Goal: Task Accomplishment & Management: Manage account settings

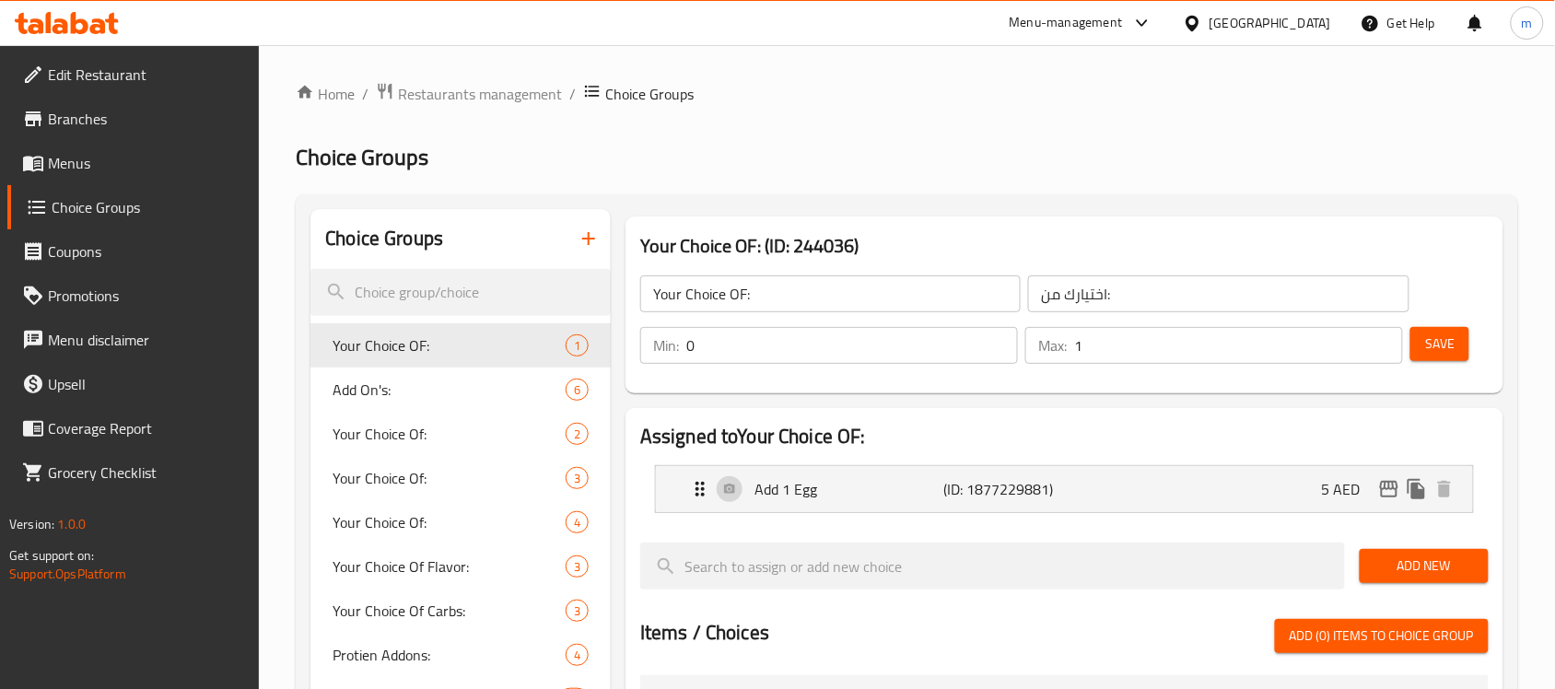
click at [1241, 33] on div "[GEOGRAPHIC_DATA]" at bounding box center [1257, 23] width 178 height 44
click at [1212, 24] on div "[GEOGRAPHIC_DATA]" at bounding box center [1270, 23] width 122 height 20
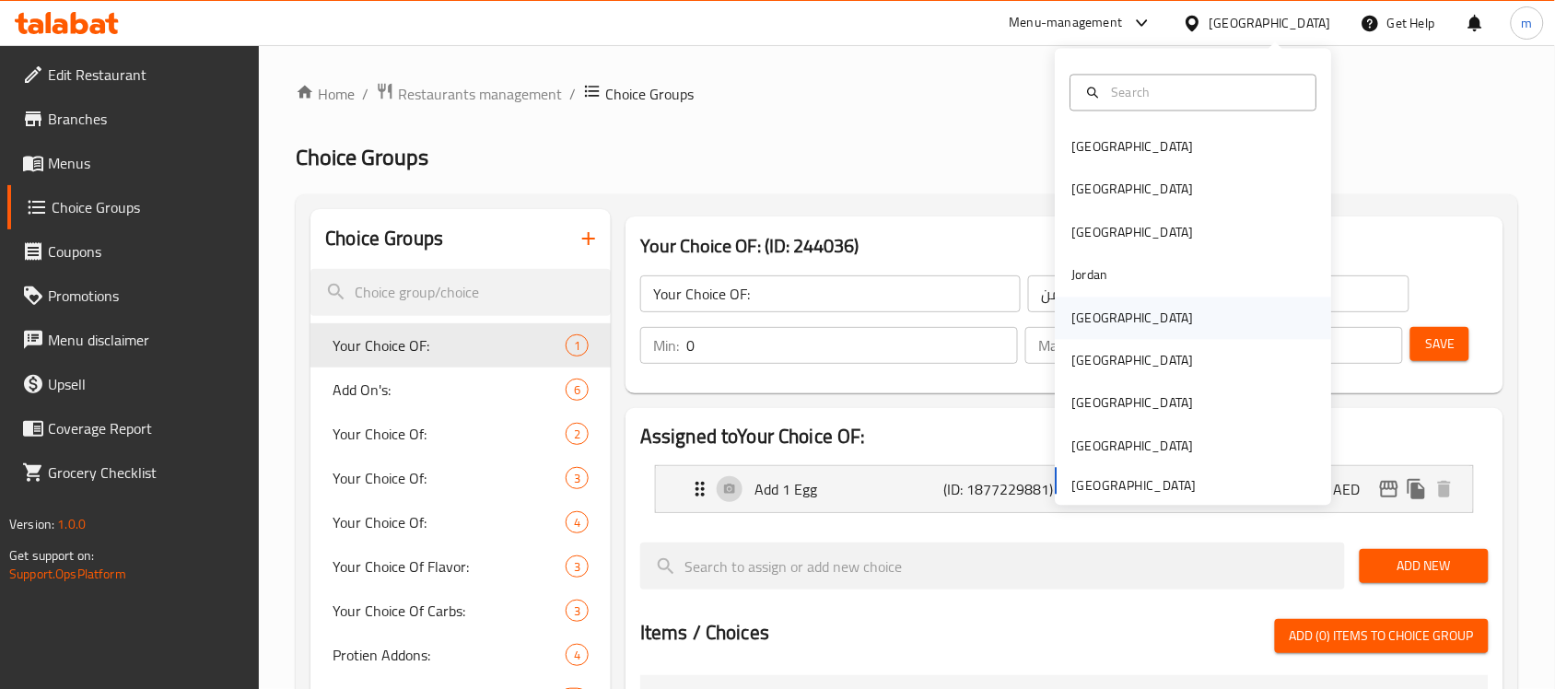
click at [1080, 330] on div "[GEOGRAPHIC_DATA]" at bounding box center [1132, 318] width 151 height 42
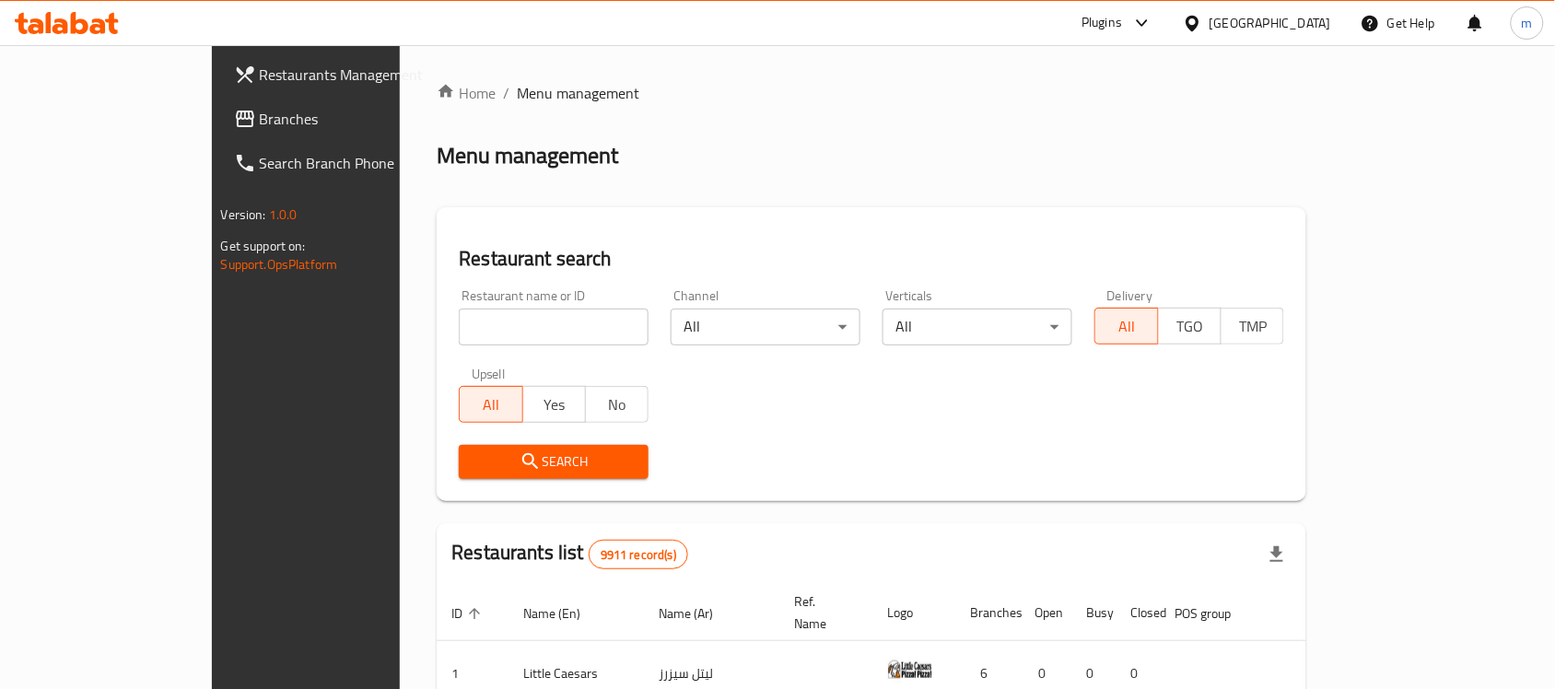
click at [260, 124] on span "Branches" at bounding box center [358, 119] width 197 height 22
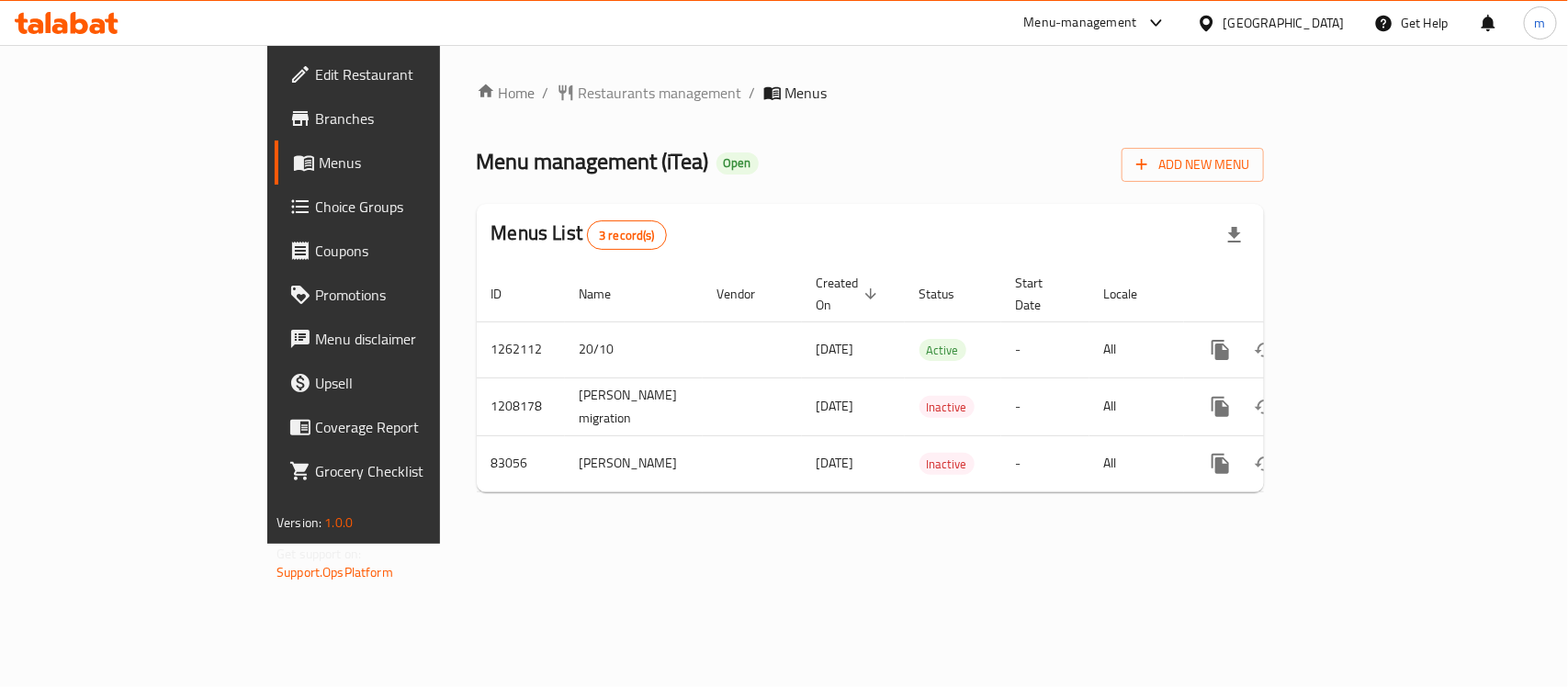
click at [315, 215] on span "Choice Groups" at bounding box center [415, 206] width 199 height 22
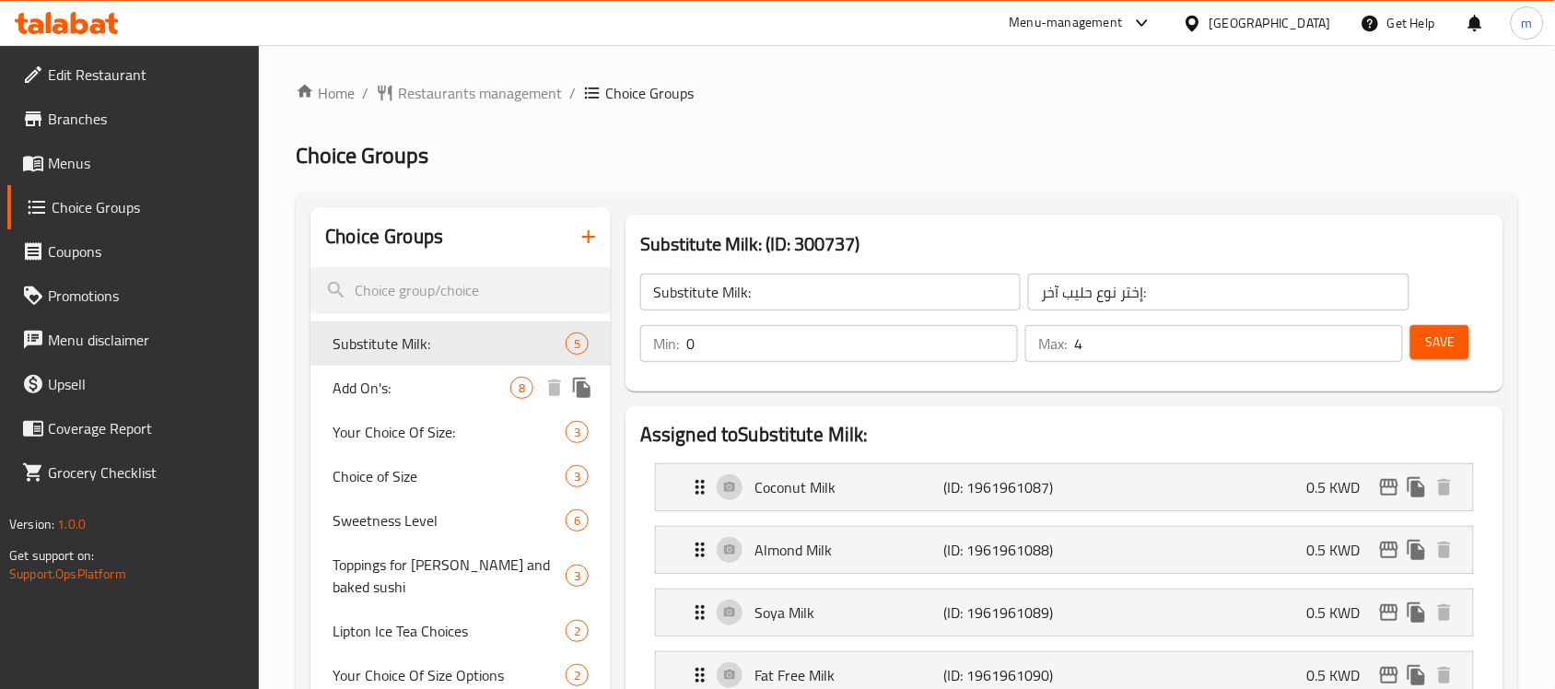
scroll to position [115, 0]
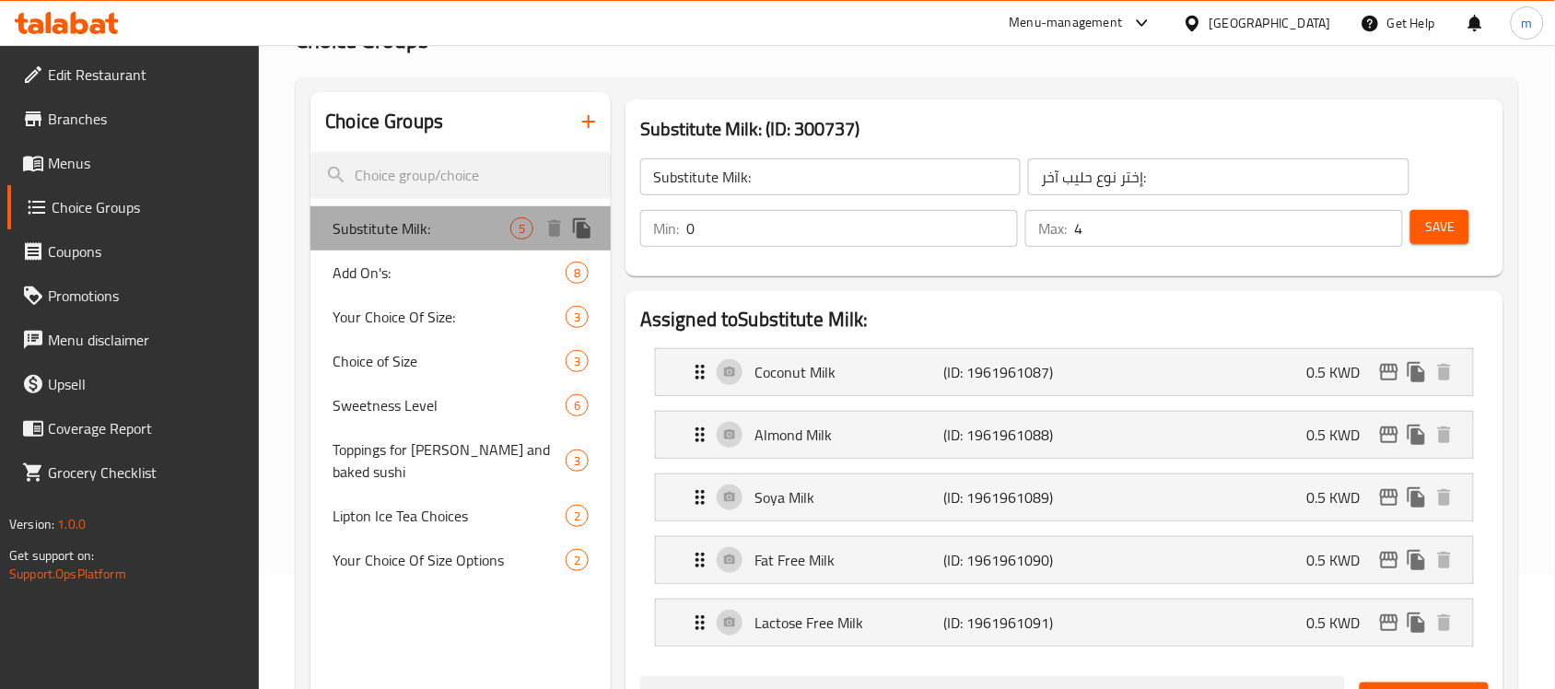
click at [379, 227] on span "Substitute Milk:" at bounding box center [421, 228] width 178 height 22
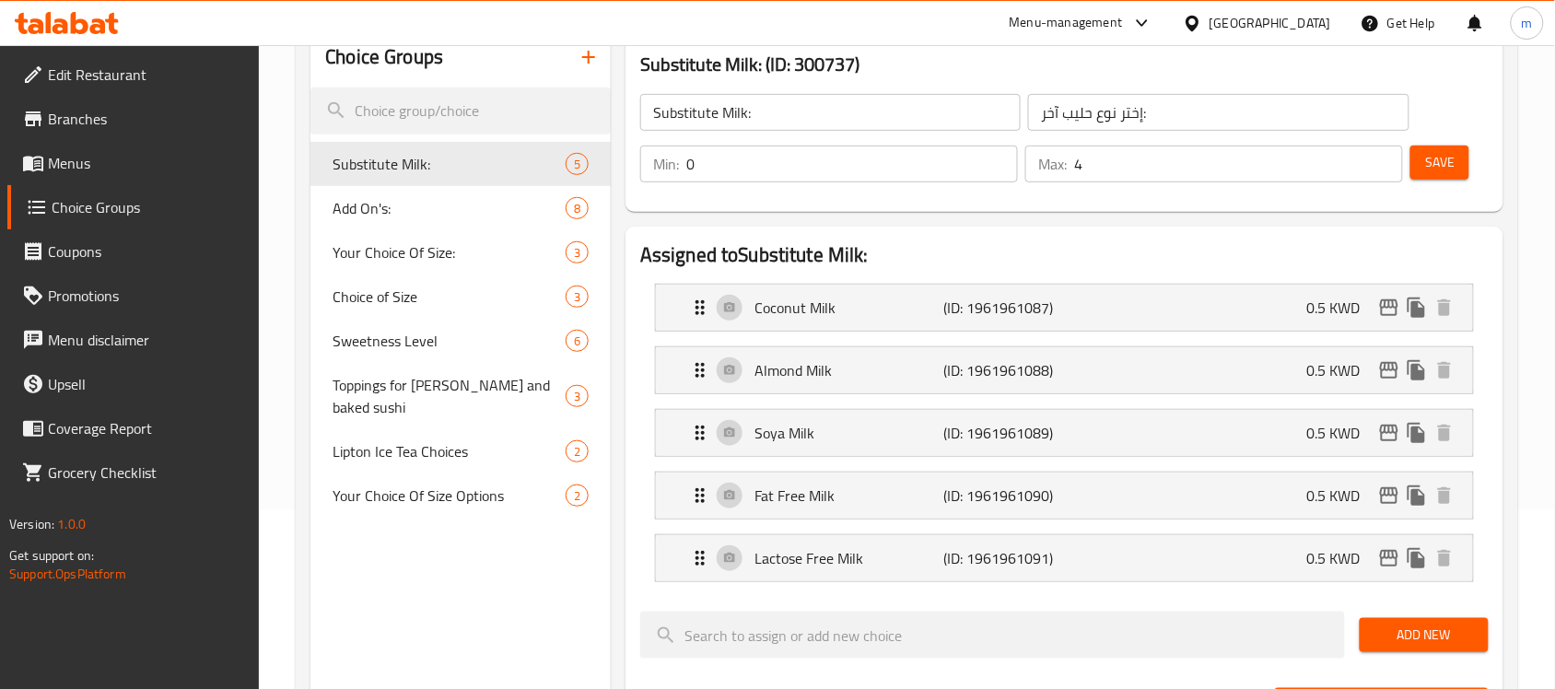
scroll to position [230, 0]
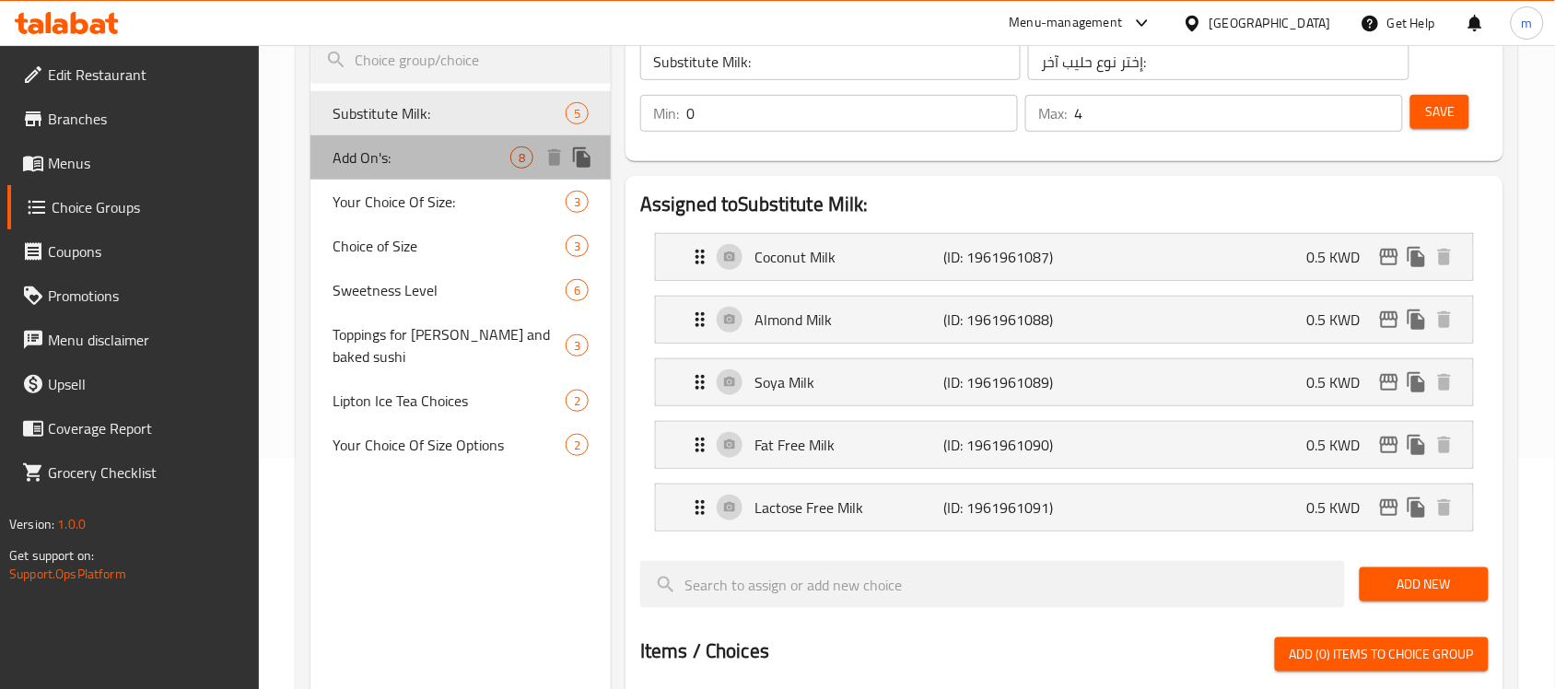
click at [383, 171] on div "Add On's: 8" at bounding box center [460, 157] width 300 height 44
type input "Add On's:"
type input "إختيارك من الإضافات:"
type input "8"
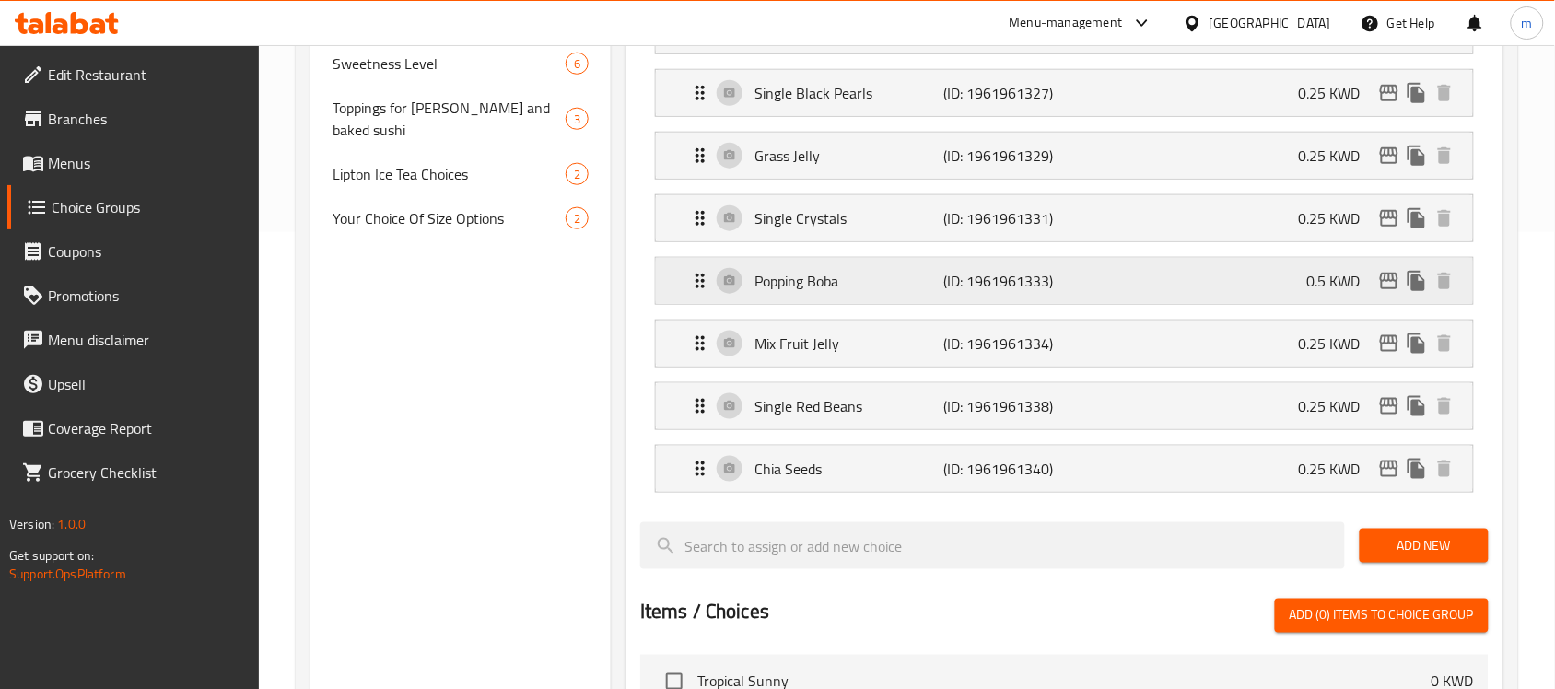
scroll to position [460, 0]
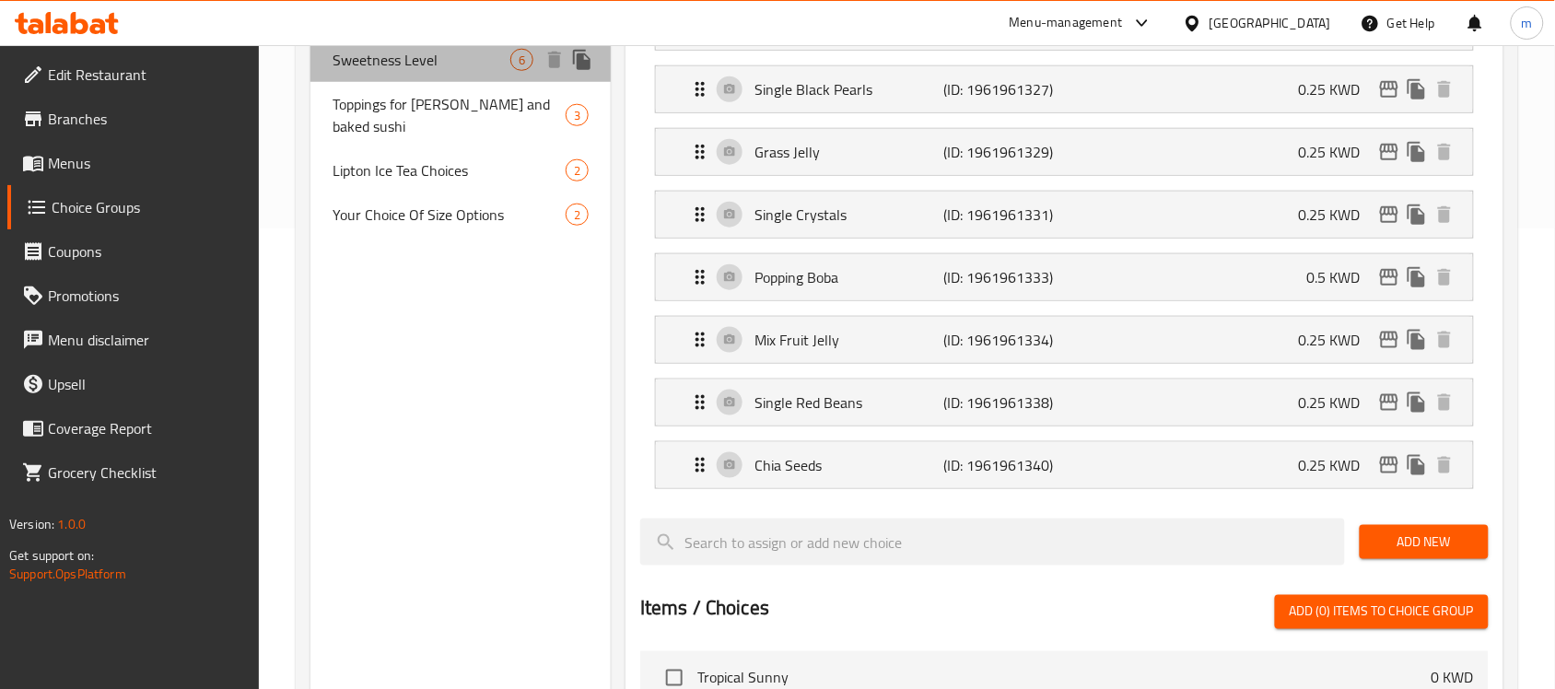
click at [416, 71] on span "Sweetness Level" at bounding box center [421, 60] width 178 height 22
type input "Sweetness Level"
type input "مستوى الحلاوة"
type input "1"
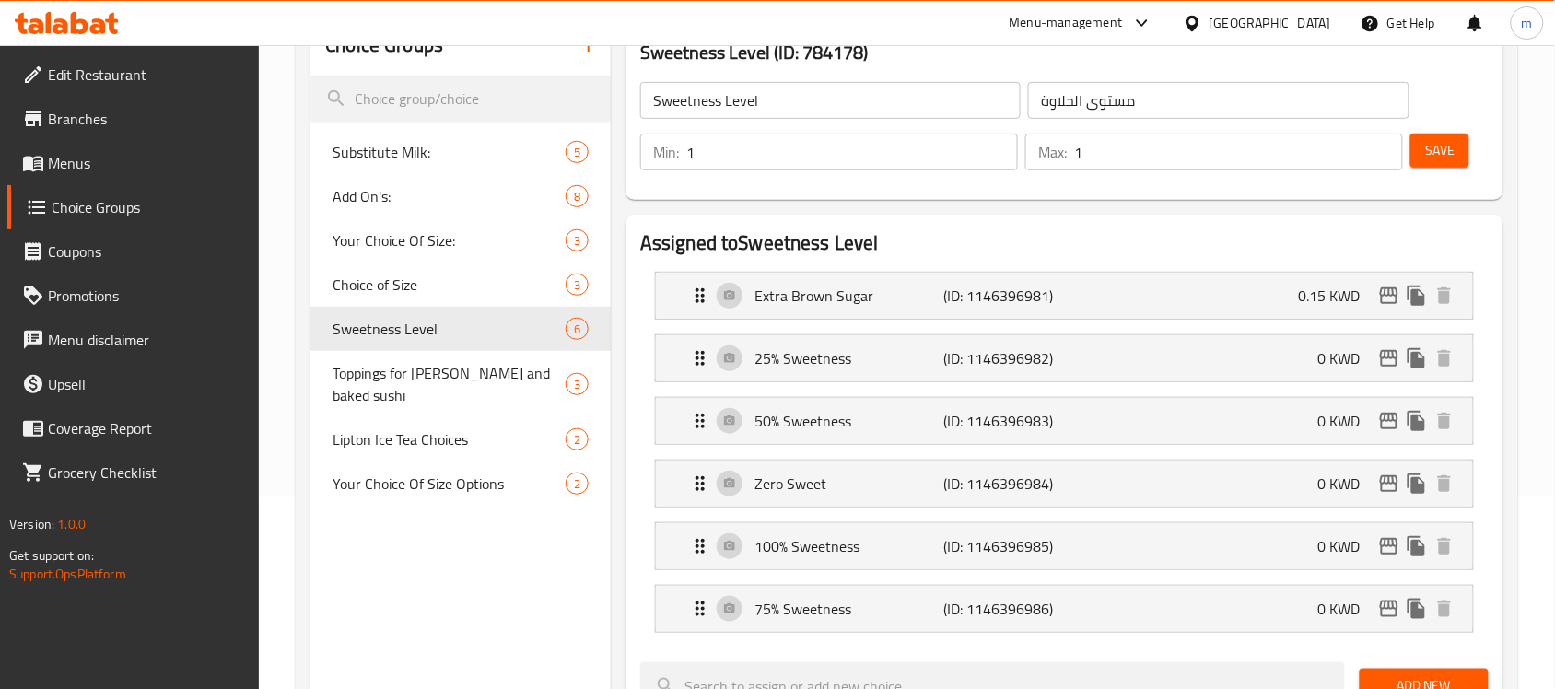
scroll to position [230, 0]
